Goal: Information Seeking & Learning: Find specific fact

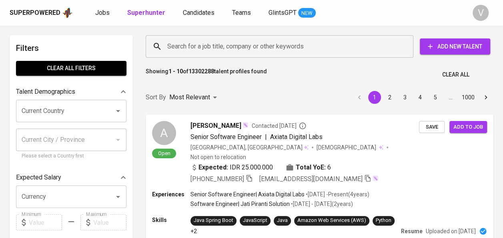
click at [195, 38] on div "Search for a job title, company or other keywords" at bounding box center [280, 46] width 268 height 22
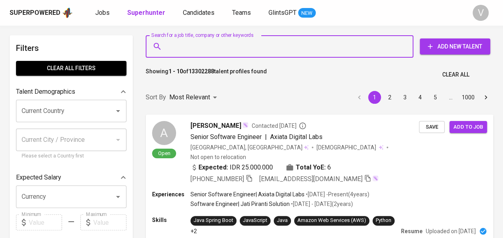
paste input "[EMAIL_ADDRESS][DOMAIN_NAME]"
type input "[EMAIL_ADDRESS][DOMAIN_NAME]"
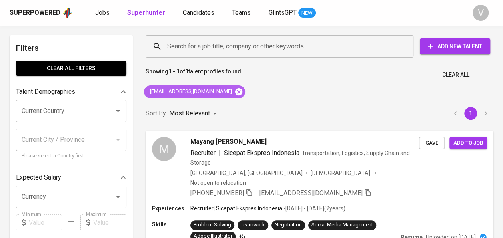
click at [236, 89] on icon at bounding box center [238, 91] width 7 height 7
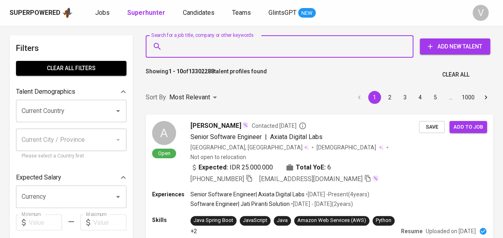
click at [206, 47] on input "Search for a job title, company or other keywords" at bounding box center [281, 46] width 232 height 15
paste input "[EMAIL_ADDRESS][DOMAIN_NAME]"
type input "[EMAIL_ADDRESS][DOMAIN_NAME]"
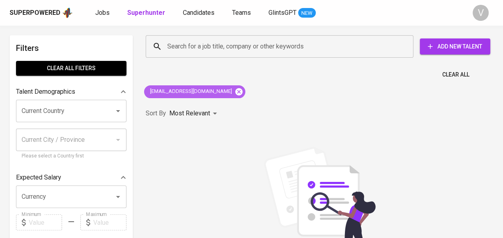
click at [234, 90] on icon at bounding box center [238, 91] width 9 height 9
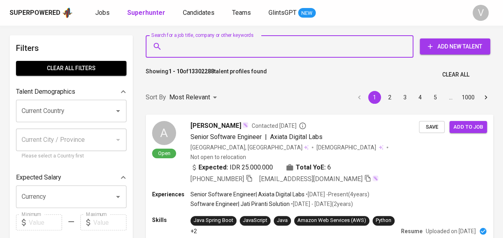
click at [186, 47] on input "Search for a job title, company or other keywords" at bounding box center [281, 46] width 232 height 15
paste input "Oktaviana R."
type input "Oktaviana R."
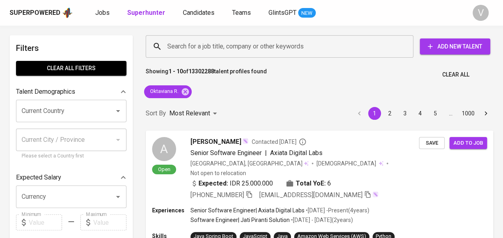
click at [417, 76] on div "Showing 1 - 10 of 13302288 talent profiles found Clear All" at bounding box center [319, 72] width 357 height 20
